Goal: Book appointment/travel/reservation

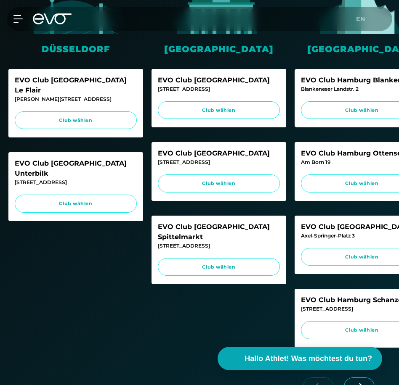
scroll to position [247, 0]
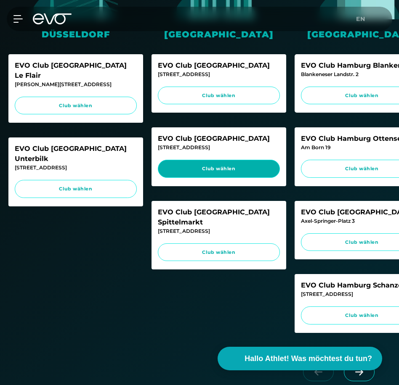
click at [241, 174] on link "Club wählen" at bounding box center [219, 169] width 122 height 18
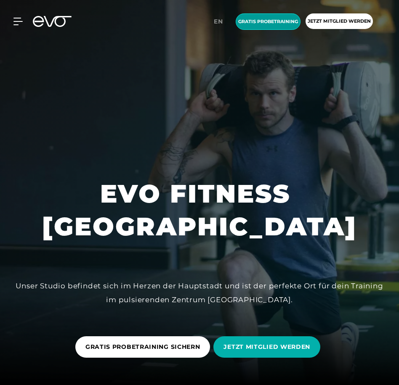
click at [266, 21] on span "Gratis Probetraining" at bounding box center [268, 21] width 60 height 7
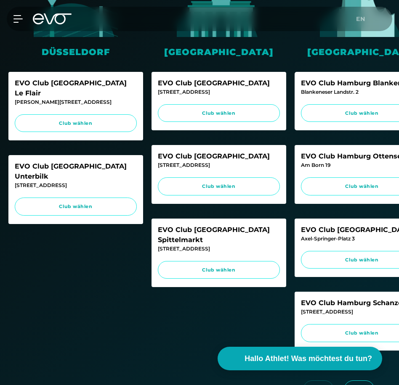
scroll to position [255, 0]
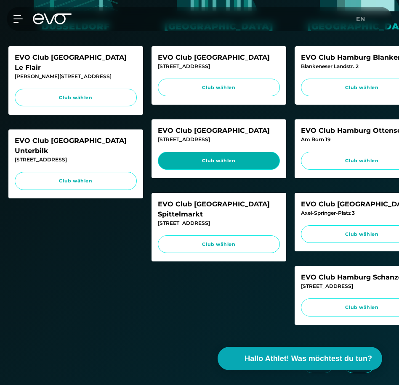
click at [201, 162] on span "Club wählen" at bounding box center [219, 160] width 106 height 7
